Goal: Transaction & Acquisition: Purchase product/service

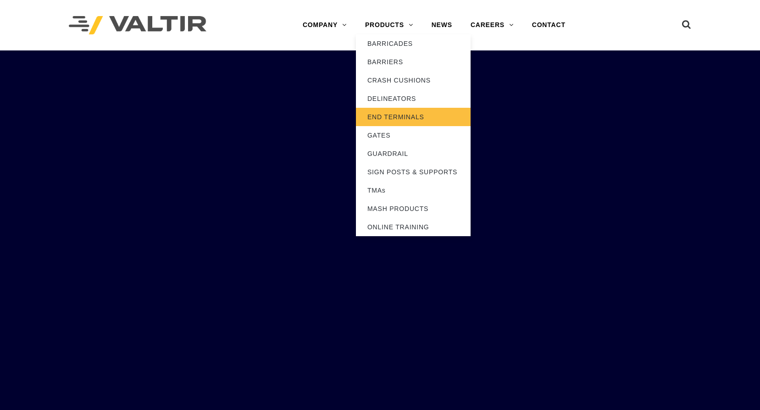
click at [412, 118] on link "END TERMINALS" at bounding box center [413, 117] width 115 height 18
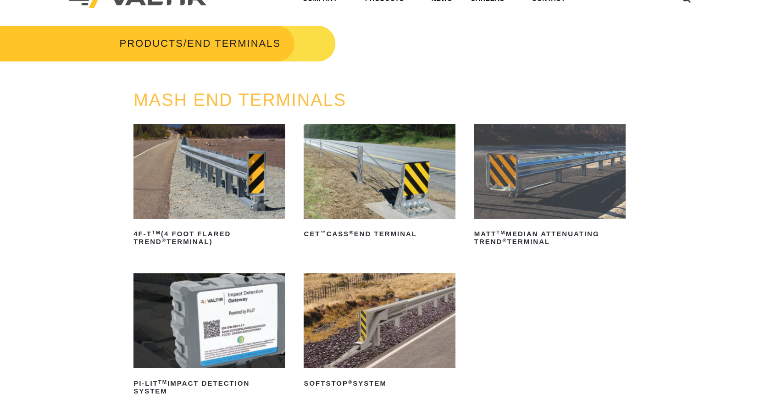
scroll to position [46, 0]
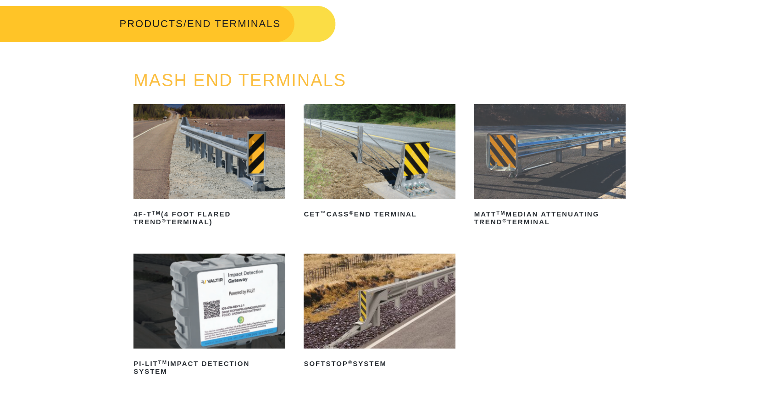
click at [224, 151] on img at bounding box center [208, 151] width 151 height 95
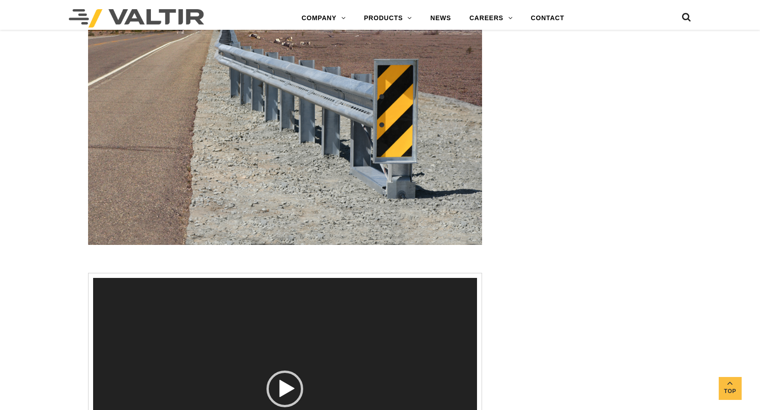
scroll to position [1284, 0]
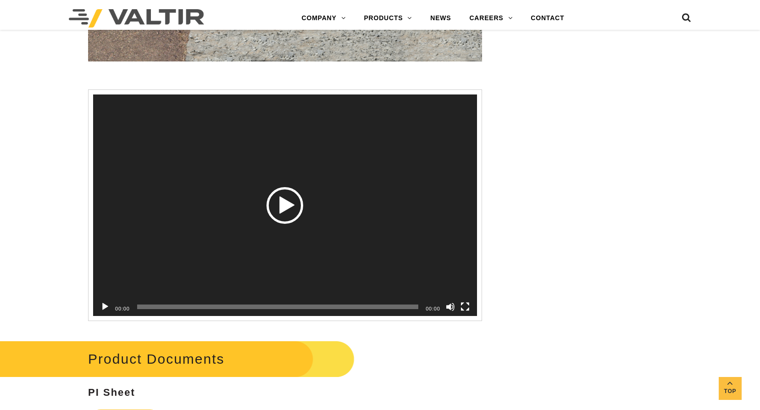
click at [286, 202] on div "Play" at bounding box center [284, 205] width 37 height 37
